Goal: Task Accomplishment & Management: Use online tool/utility

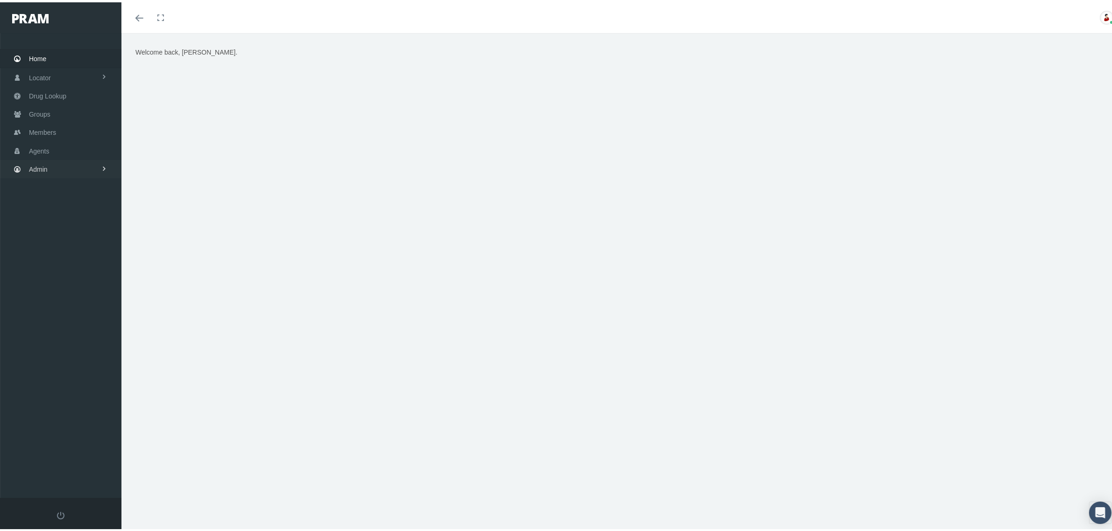
click at [96, 167] on link "Admin" at bounding box center [60, 167] width 121 height 18
click at [78, 236] on link "Group Billing" at bounding box center [60, 239] width 121 height 16
click at [75, 283] on span "Multiple Group Invoice" at bounding box center [68, 291] width 65 height 16
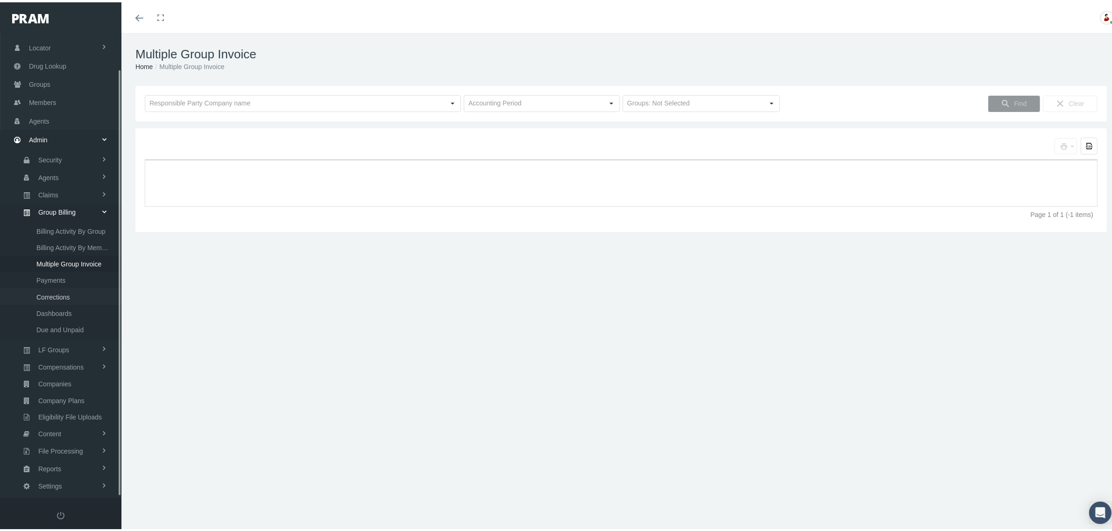
scroll to position [40, 0]
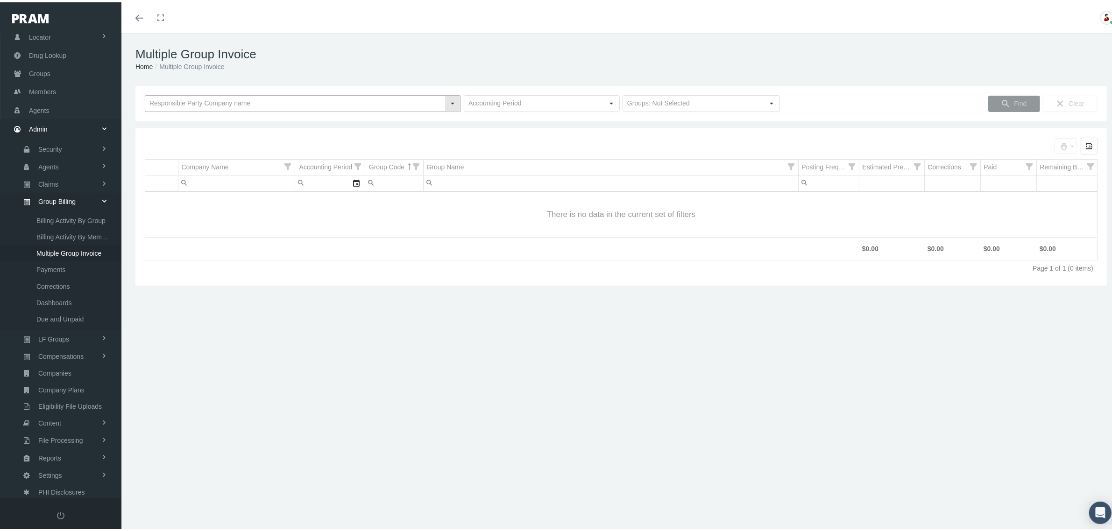
click at [454, 102] on div "Select" at bounding box center [452, 101] width 15 height 15
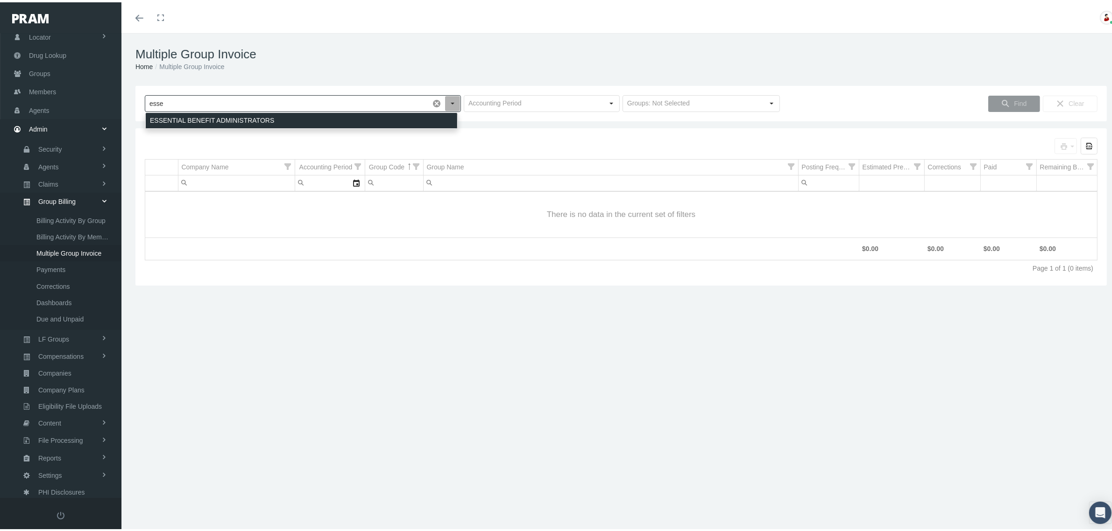
click at [416, 118] on div "ESSENTIAL BENEFIT ADMINISTRATORS" at bounding box center [301, 118] width 311 height 15
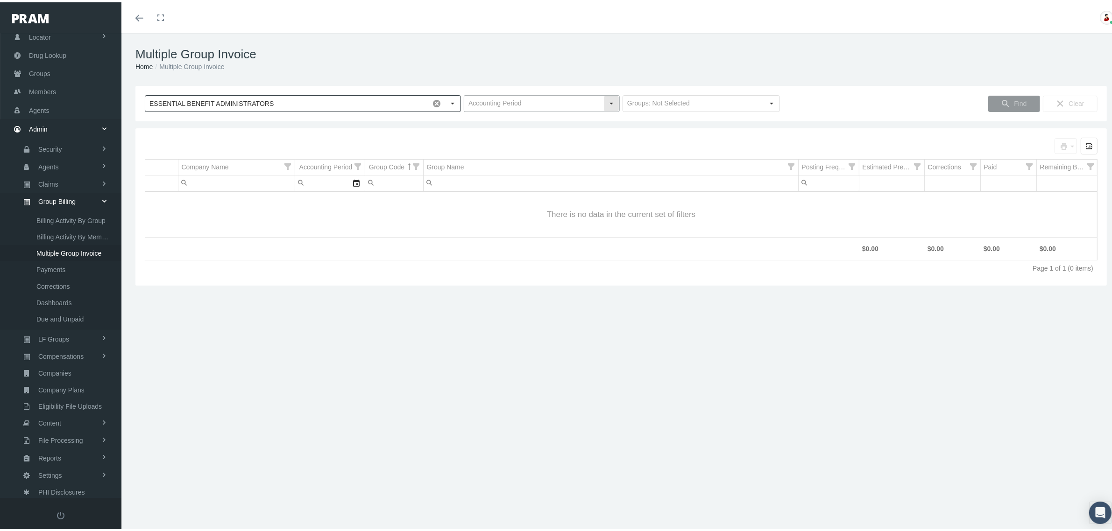
type input "ESSENTIAL BENEFIT ADMINISTRATORS"
click at [604, 104] on div "Select" at bounding box center [611, 101] width 15 height 15
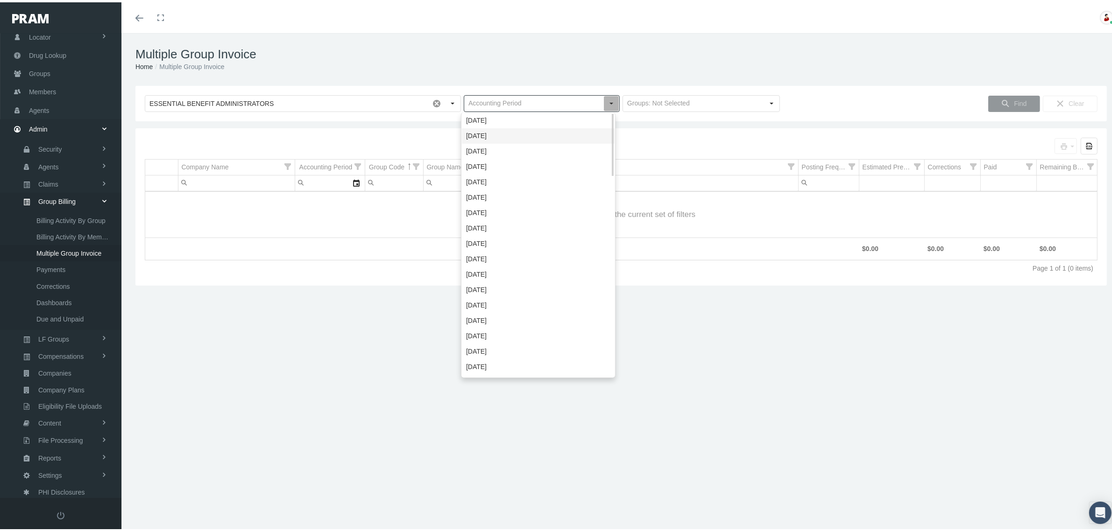
click at [531, 130] on div "[DATE]" at bounding box center [538, 133] width 153 height 15
type input "[DATE]"
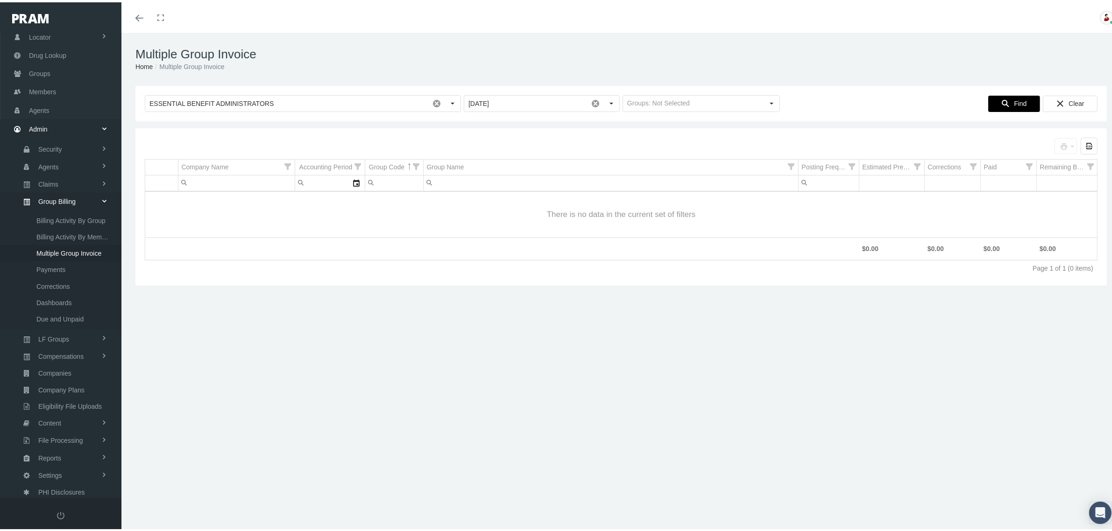
click at [1004, 103] on div "Find" at bounding box center [1013, 101] width 51 height 15
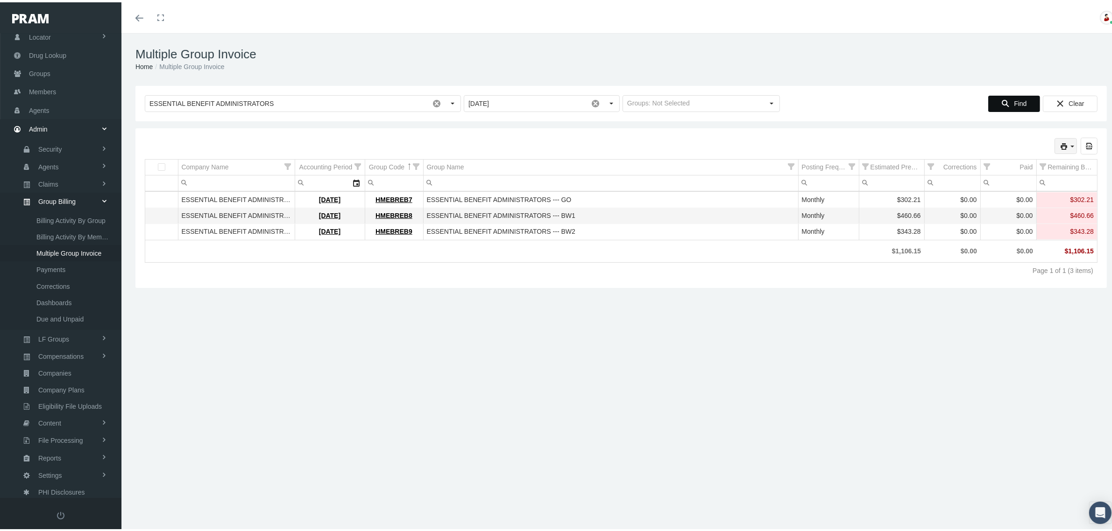
click at [1068, 146] on icon "print" at bounding box center [1072, 144] width 8 height 8
click at [1007, 205] on div "Remit File" at bounding box center [1014, 206] width 106 height 15
